Goal: Find specific page/section: Find specific page/section

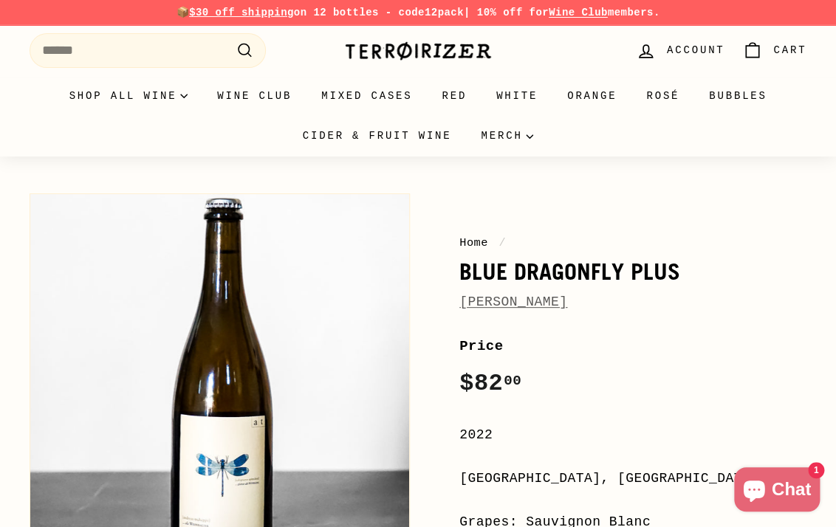
click at [541, 310] on span "[PERSON_NAME]" at bounding box center [513, 302] width 108 height 21
click at [541, 306] on link "Andreas Tscheppe" at bounding box center [513, 302] width 108 height 15
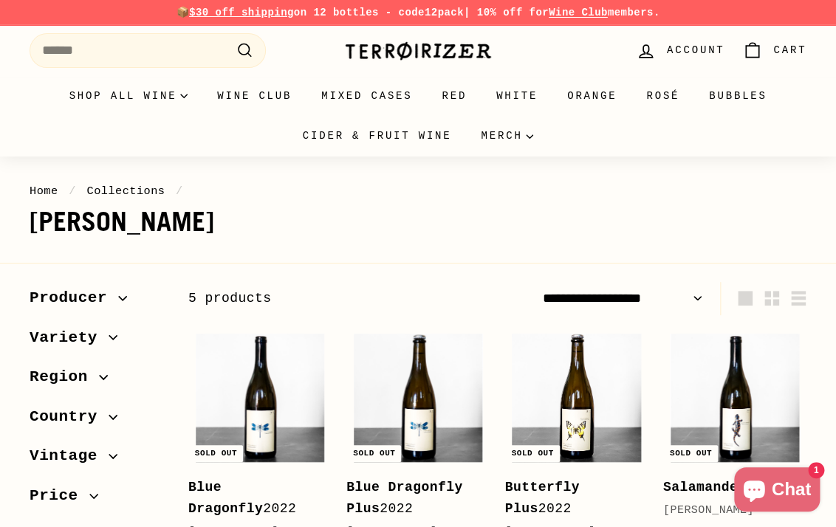
click at [389, 43] on img at bounding box center [418, 51] width 148 height 21
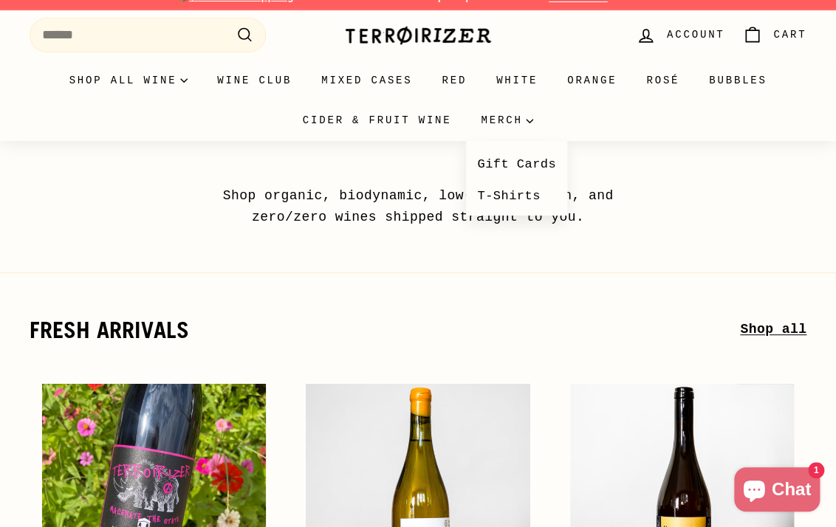
scroll to position [574, 0]
